Goal: Information Seeking & Learning: Learn about a topic

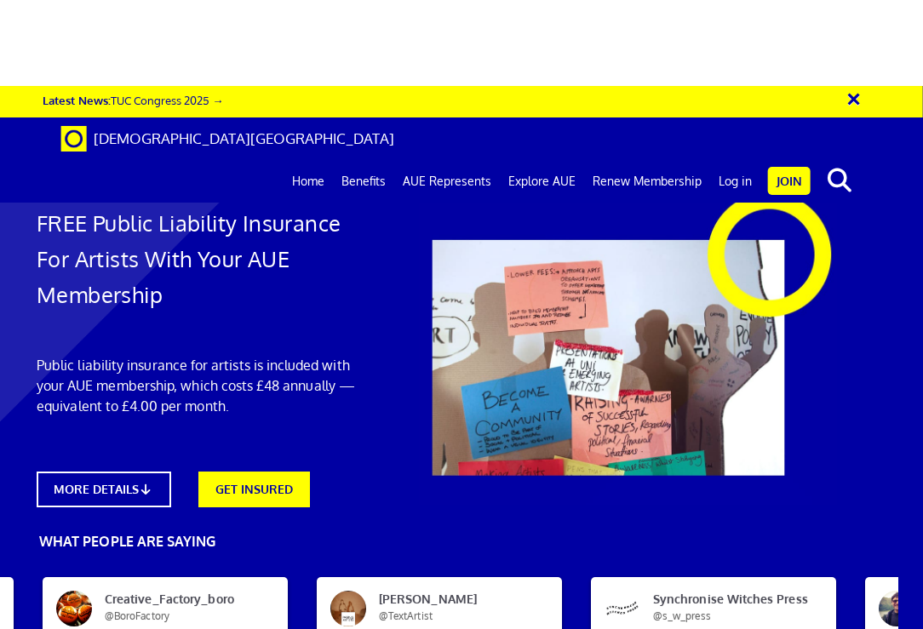
scroll to position [0, 25]
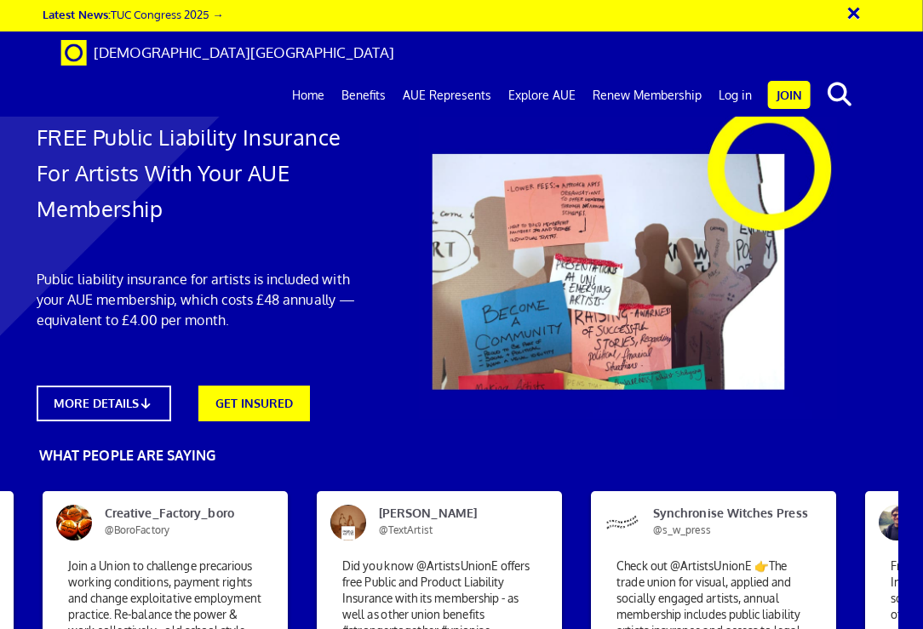
click at [311, 74] on link "Home" at bounding box center [308, 95] width 49 height 43
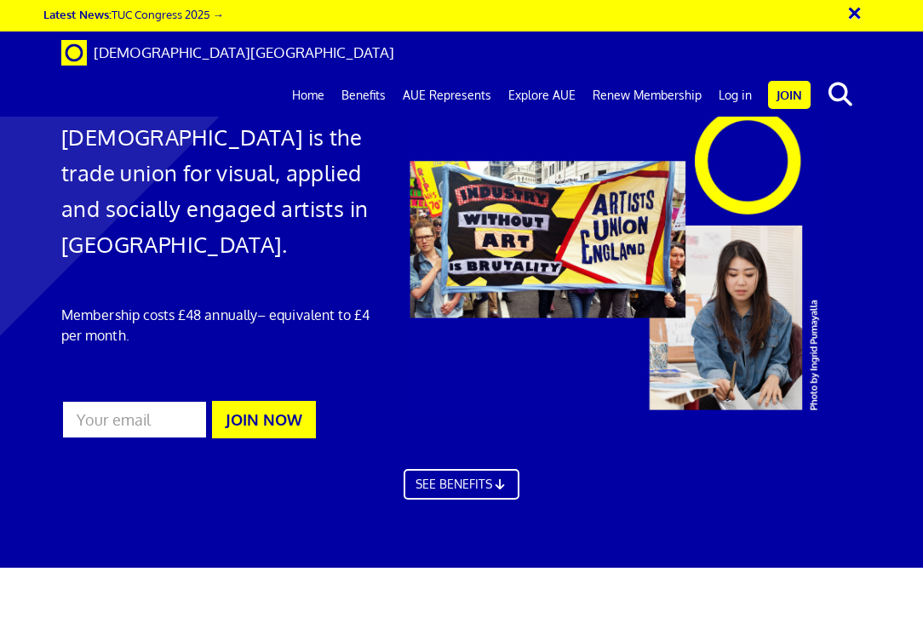
click at [486, 472] on link "SEE BENEFITS" at bounding box center [462, 484] width 116 height 31
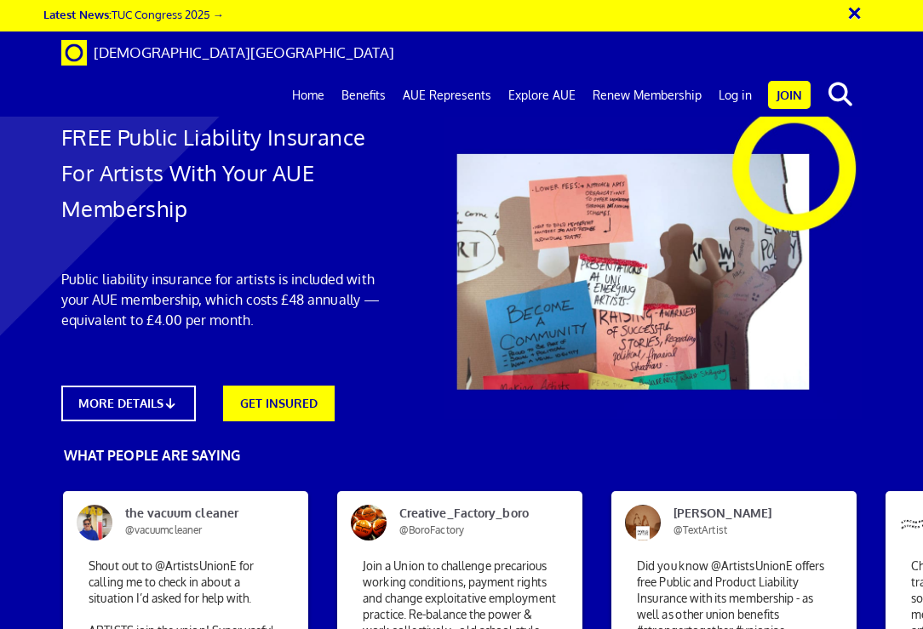
scroll to position [0, 9]
click at [147, 397] on link "MORE DETAILS" at bounding box center [128, 404] width 135 height 36
click at [376, 74] on link "Benefits" at bounding box center [363, 95] width 61 height 43
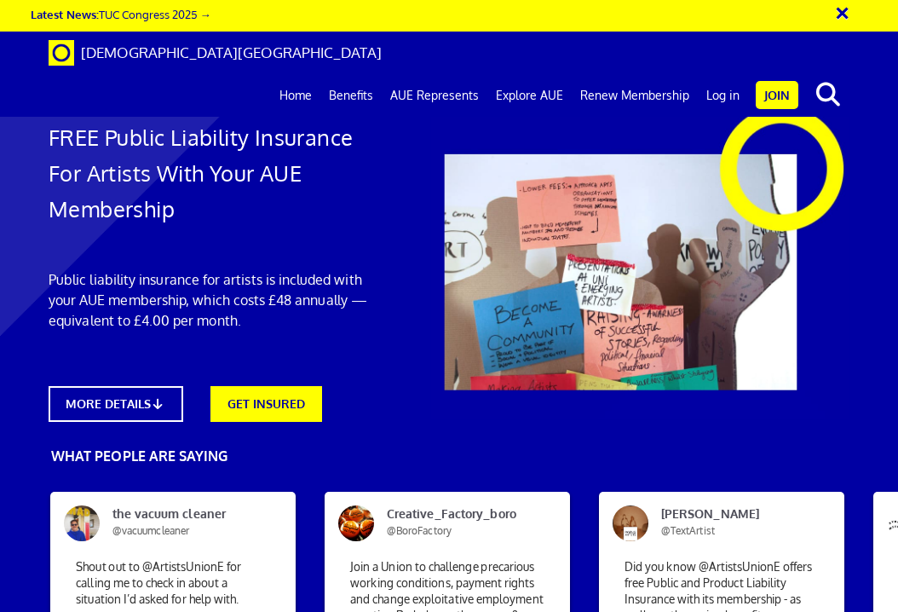
scroll to position [0, 8]
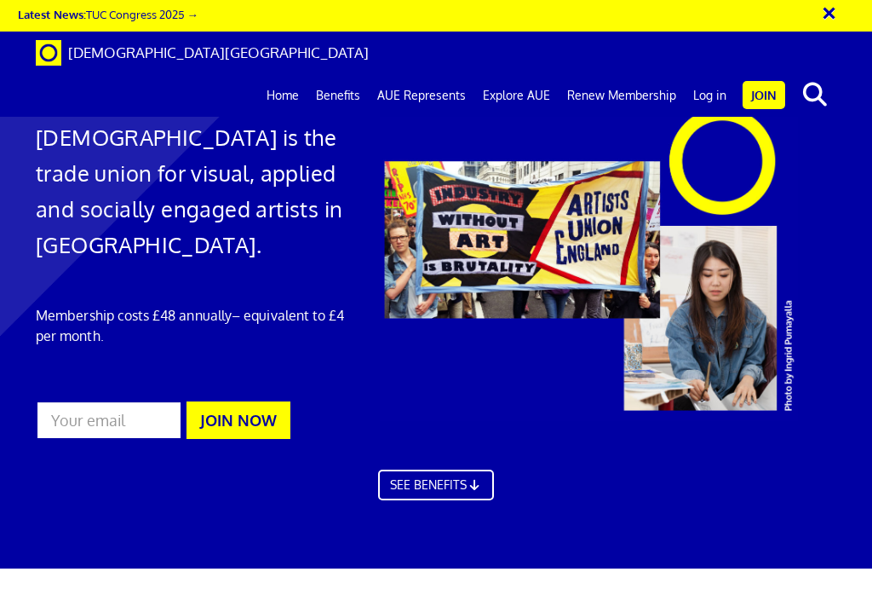
scroll to position [867, 0]
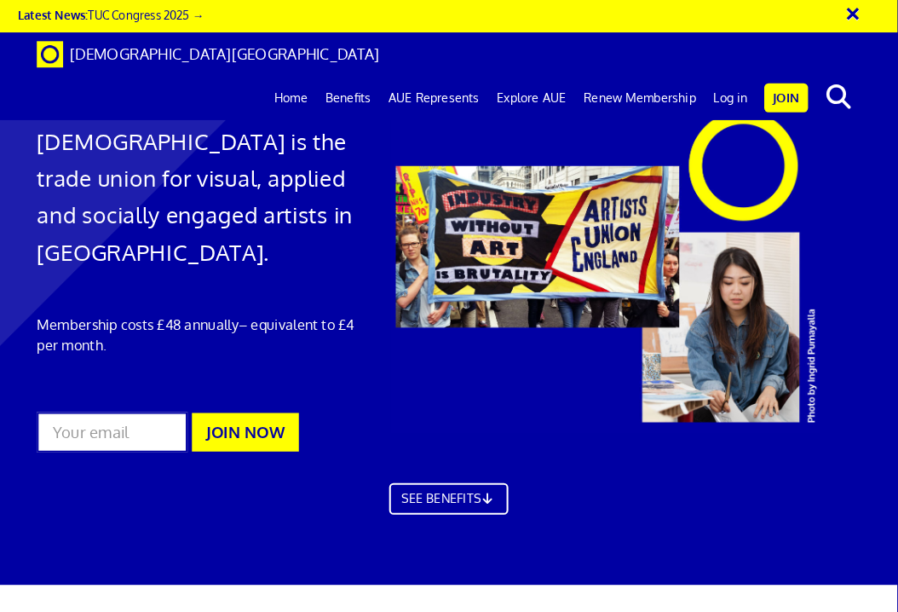
scroll to position [0, 0]
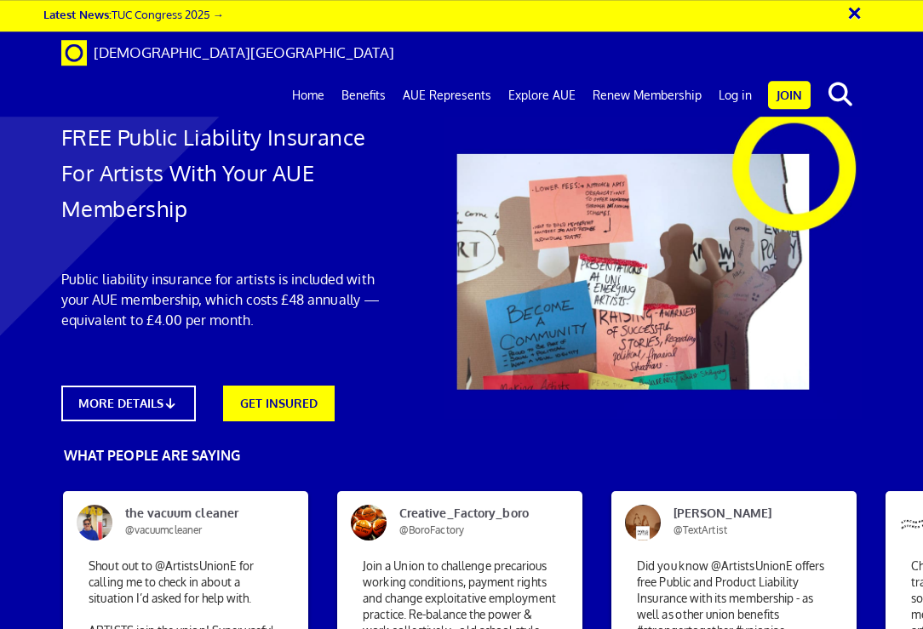
scroll to position [1972, 0]
click at [571, 74] on link "Explore AUE" at bounding box center [542, 95] width 84 height 43
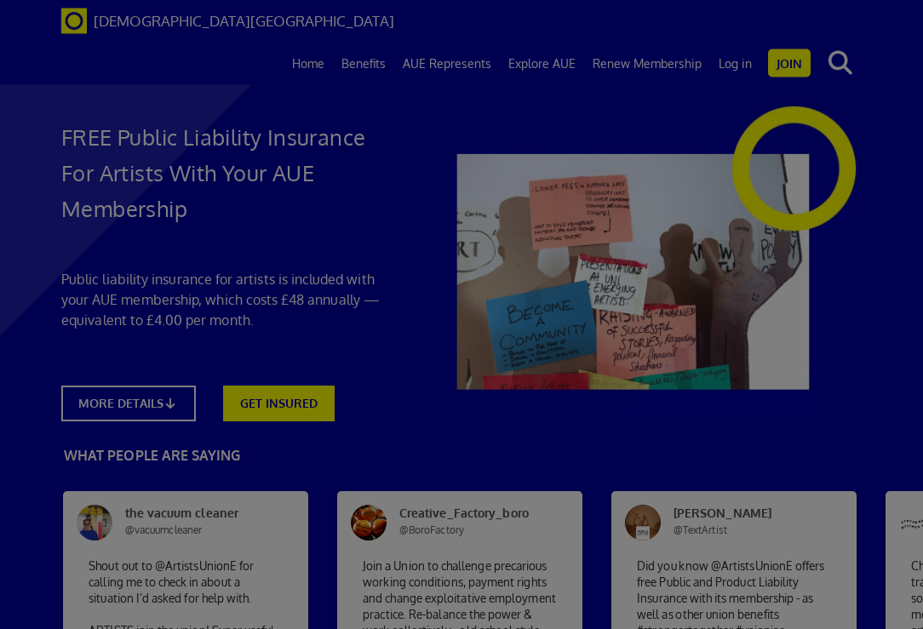
scroll to position [3717, 0]
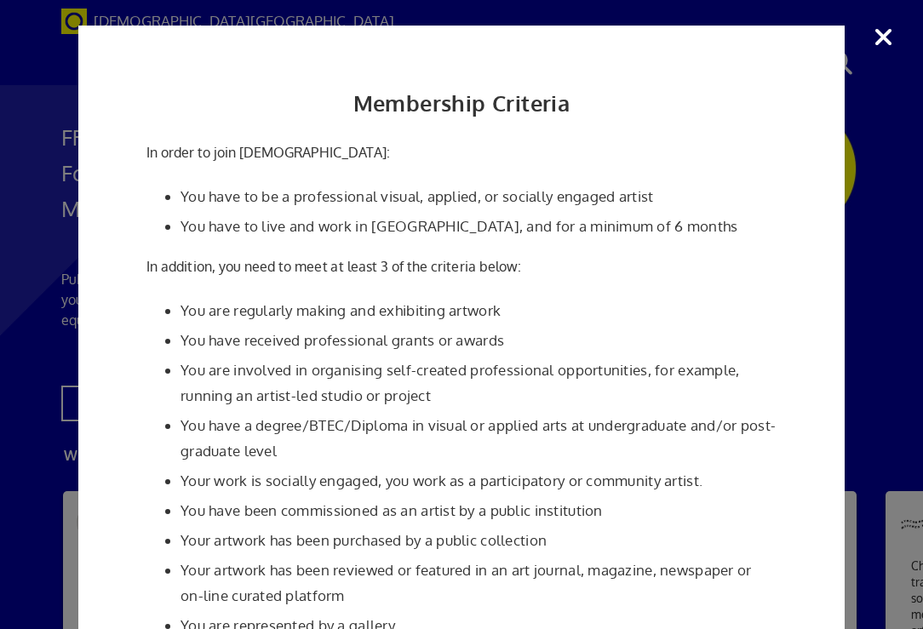
click at [880, 44] on div "Membership Criteria In order to join [DEMOGRAPHIC_DATA]: You have to be a profe…" at bounding box center [461, 314] width 923 height 629
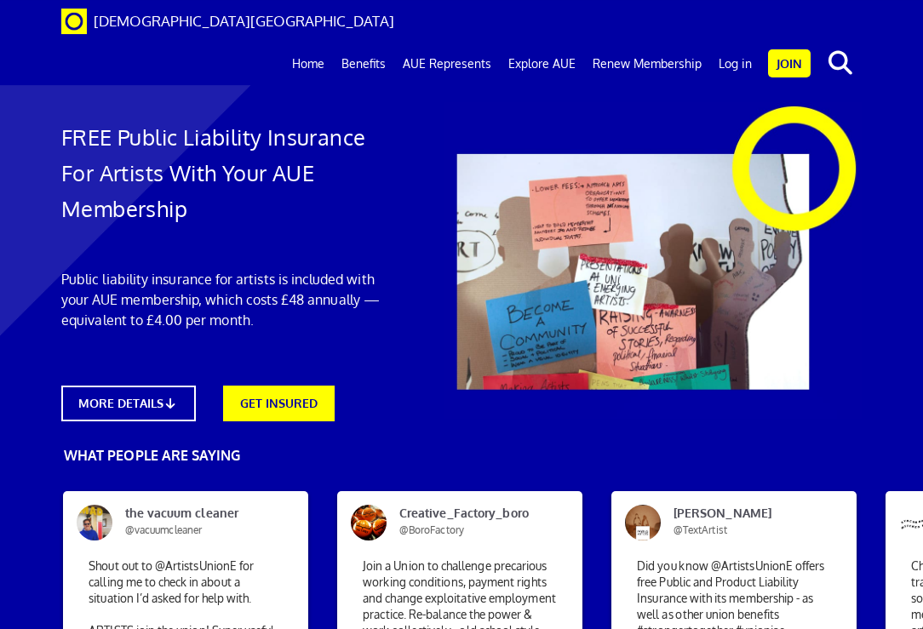
scroll to position [2662, 0]
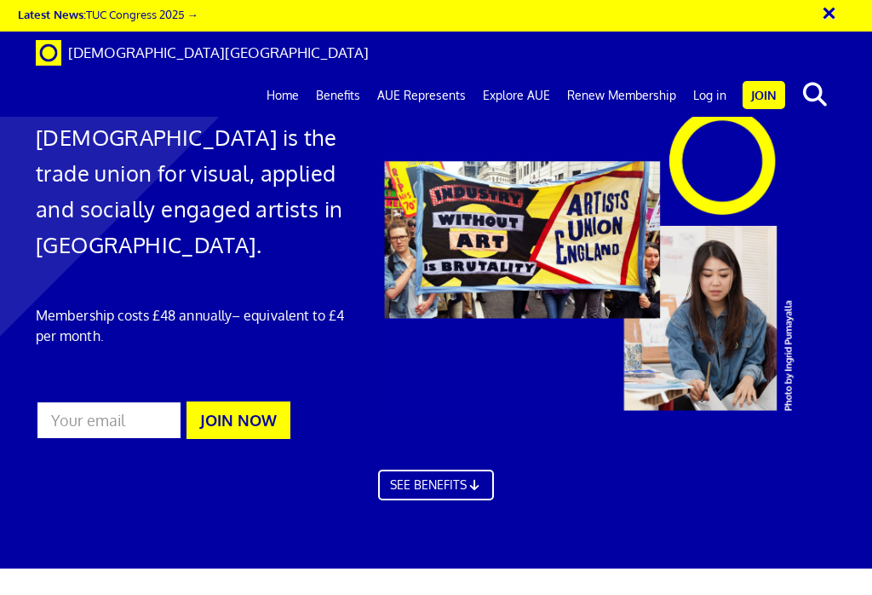
scroll to position [867, 0]
click at [829, 18] on button "×" at bounding box center [840, 11] width 43 height 28
